Goal: Obtain resource: Download file/media

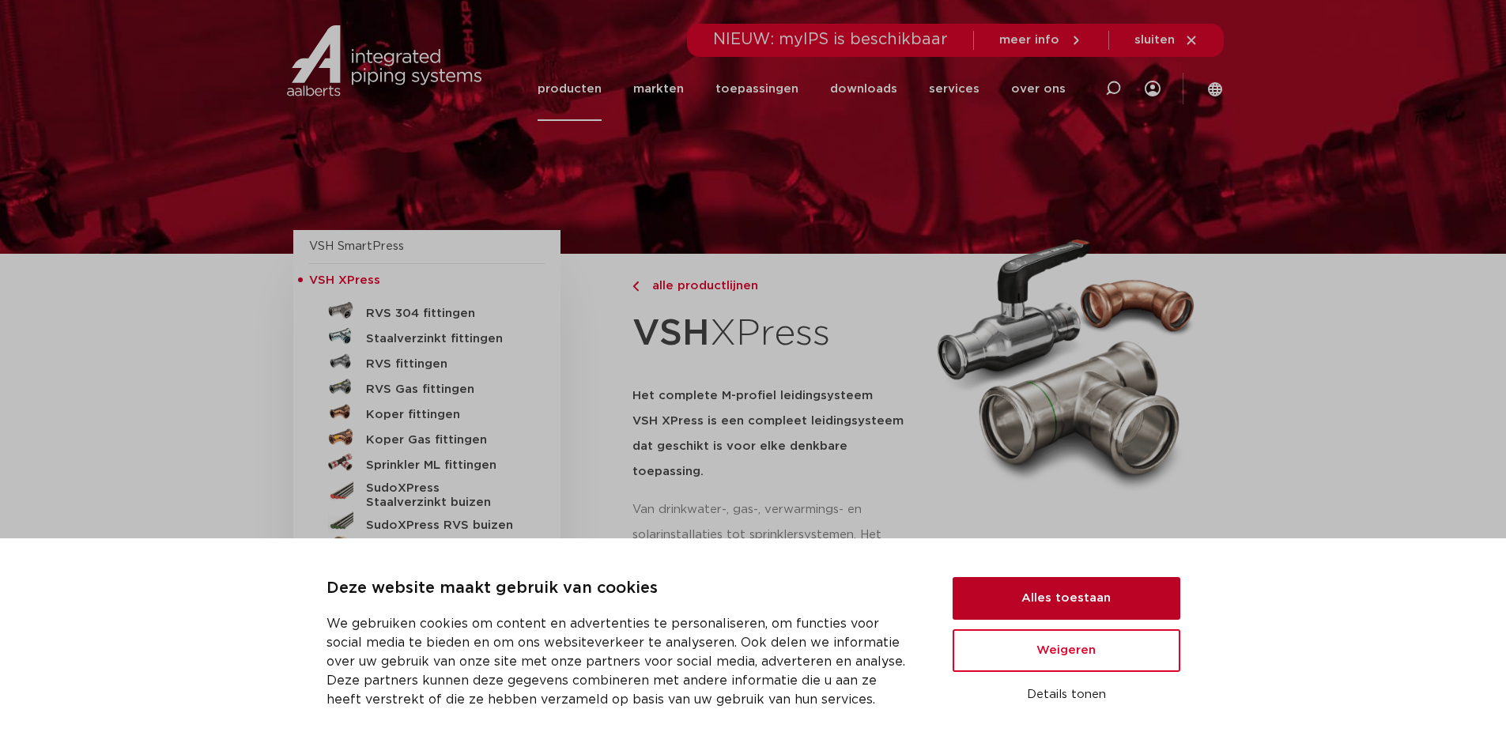
click at [1070, 602] on button "Alles toestaan" at bounding box center [1066, 598] width 228 height 43
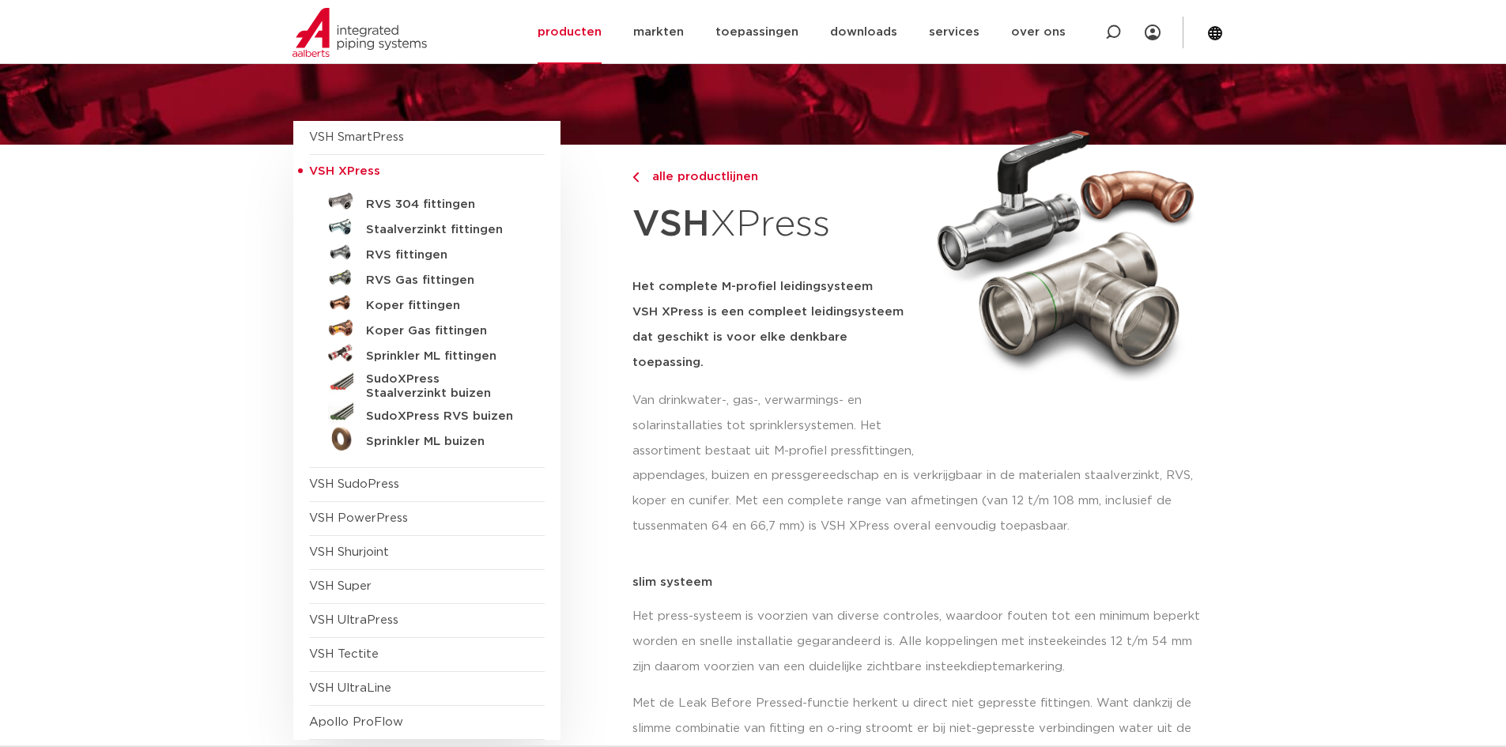
scroll to position [158, 0]
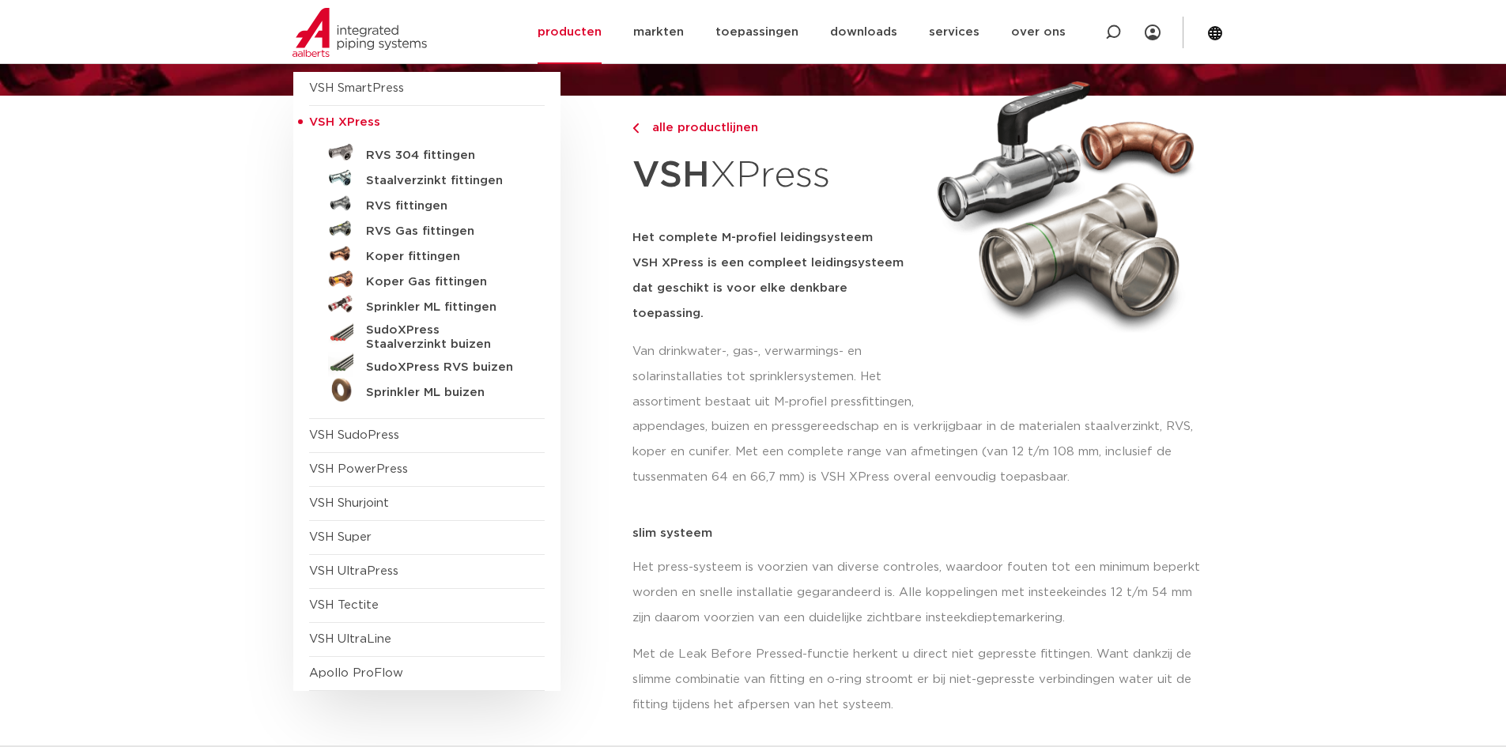
click at [411, 198] on link "RVS fittingen" at bounding box center [427, 202] width 236 height 25
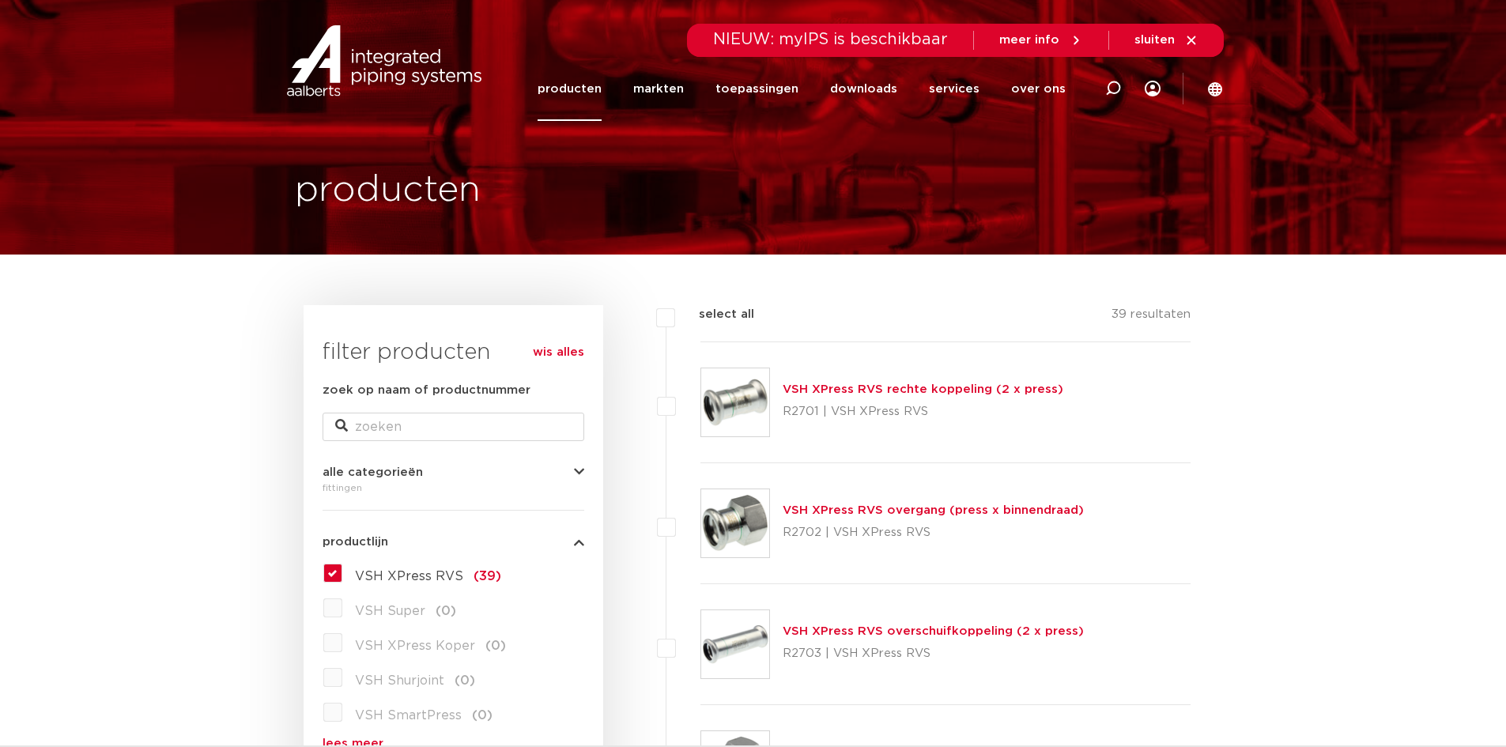
click at [807, 385] on link "VSH XPress RVS rechte koppeling (2 x press)" at bounding box center [922, 389] width 281 height 12
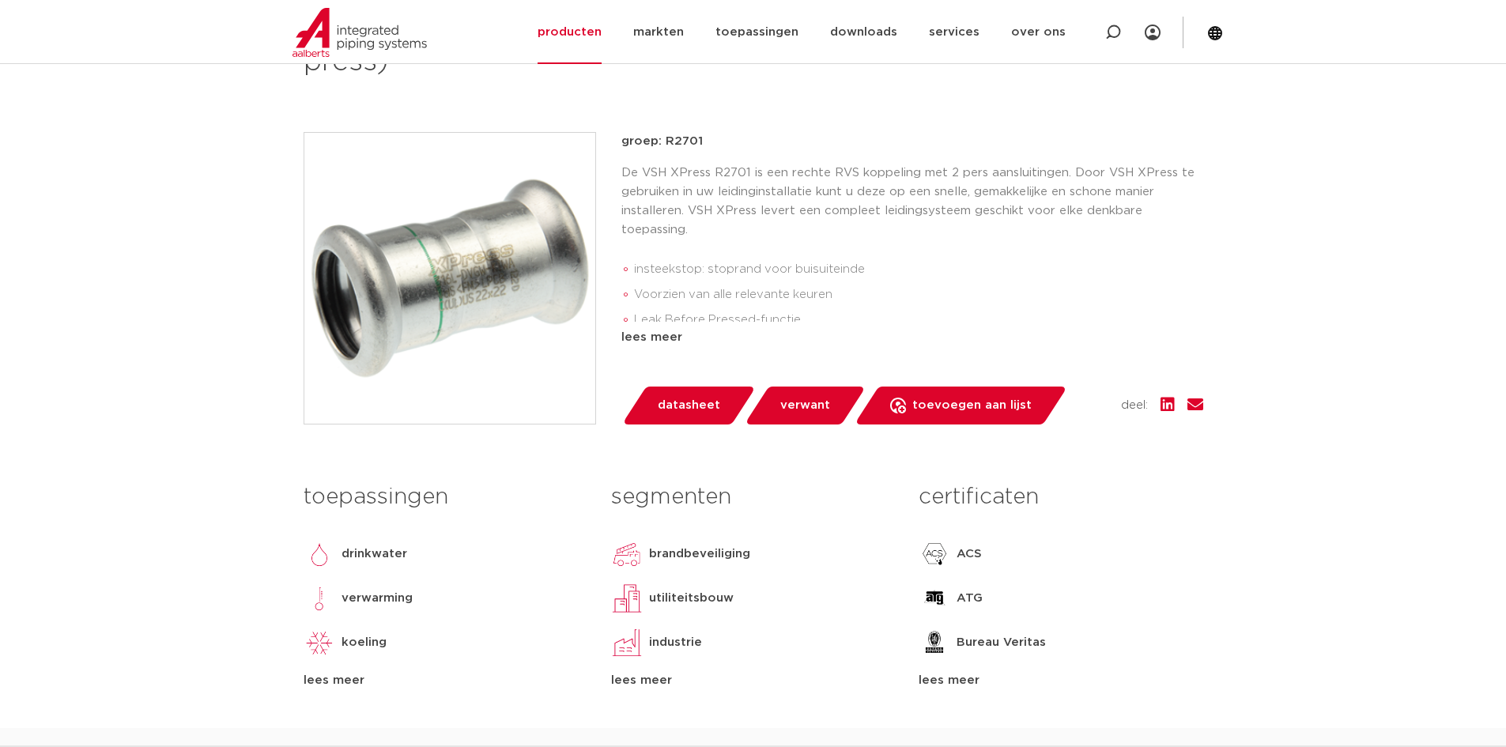
scroll to position [316, 0]
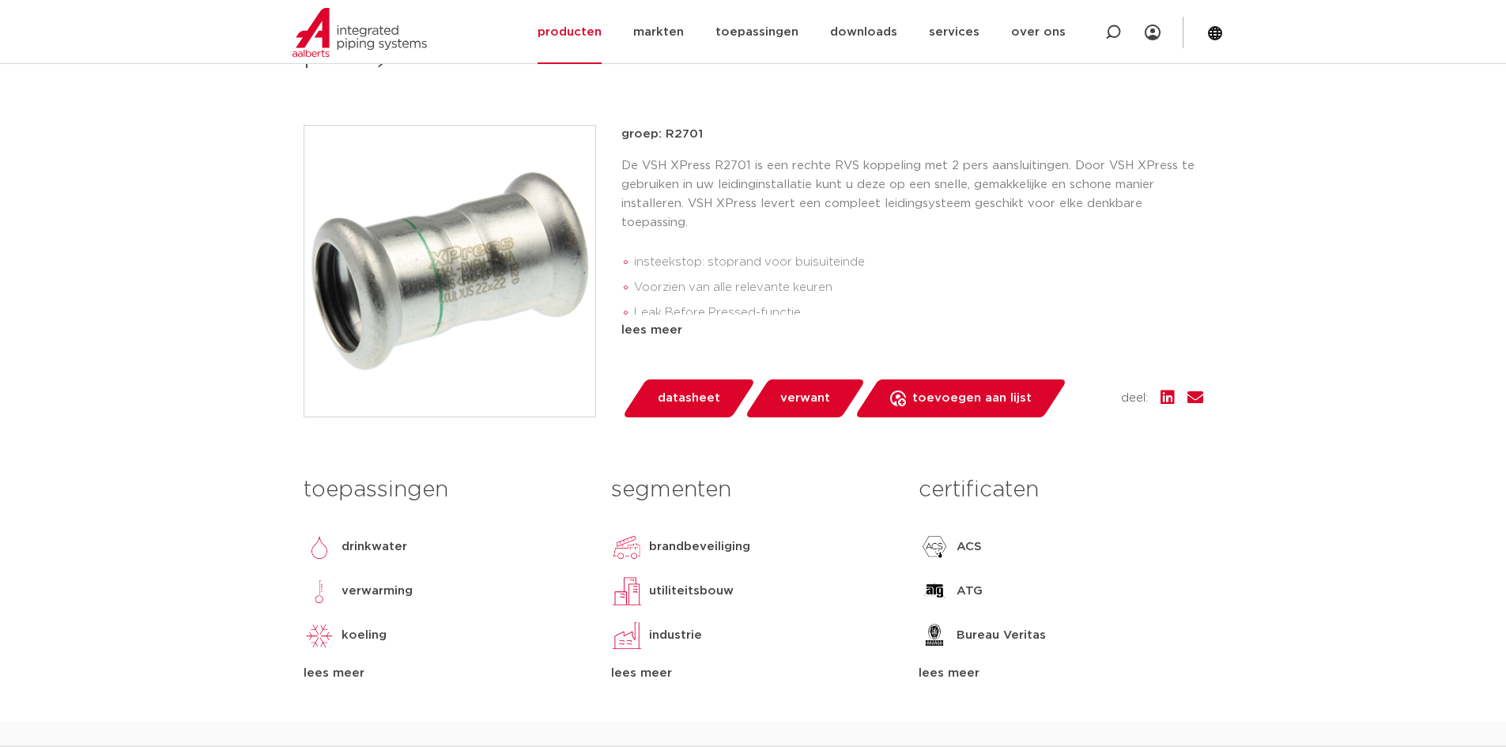
click at [673, 322] on div "lees meer" at bounding box center [912, 330] width 582 height 19
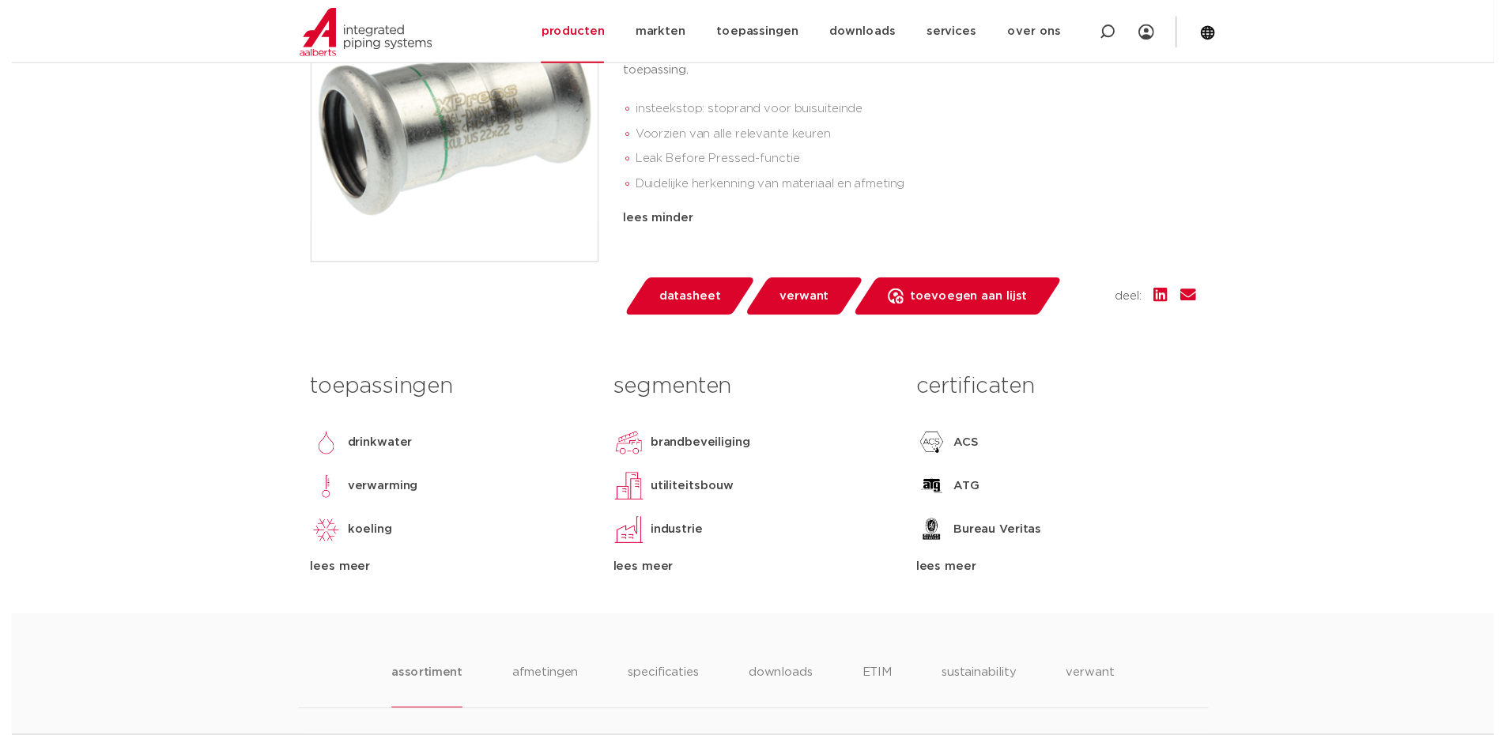
scroll to position [474, 0]
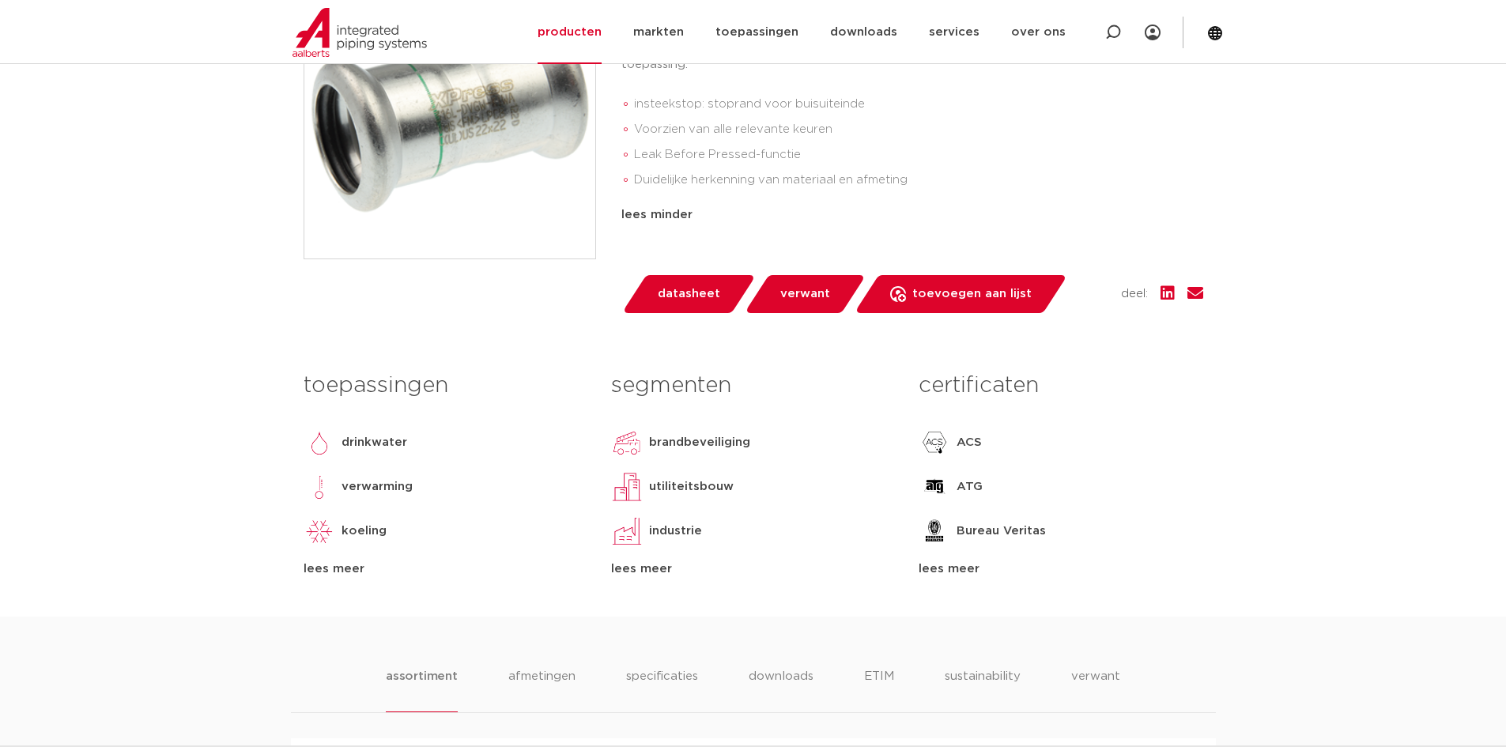
click at [658, 295] on span "datasheet" at bounding box center [689, 293] width 62 height 25
